Goal: Find specific page/section: Find specific page/section

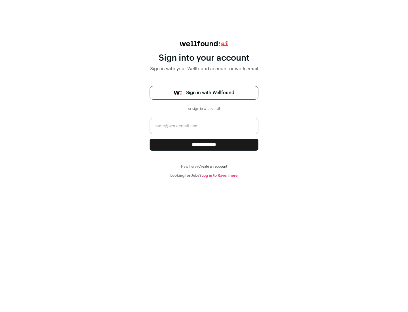
click at [210, 93] on span "Sign in with Wellfound" at bounding box center [210, 92] width 48 height 7
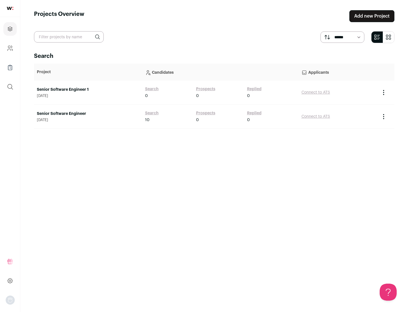
click at [88, 114] on link "Senior Software Engineer" at bounding box center [88, 114] width 103 height 6
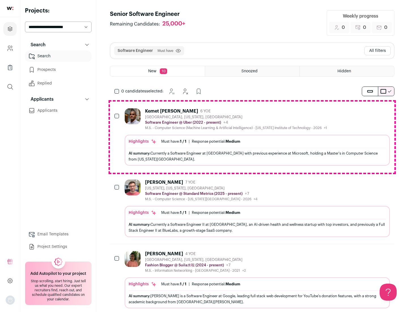
click at [252, 137] on div "Highlights Must have: 1 / 1 How many must haves have been fulfilled? | Response…" at bounding box center [257, 150] width 265 height 31
